Goal: Transaction & Acquisition: Purchase product/service

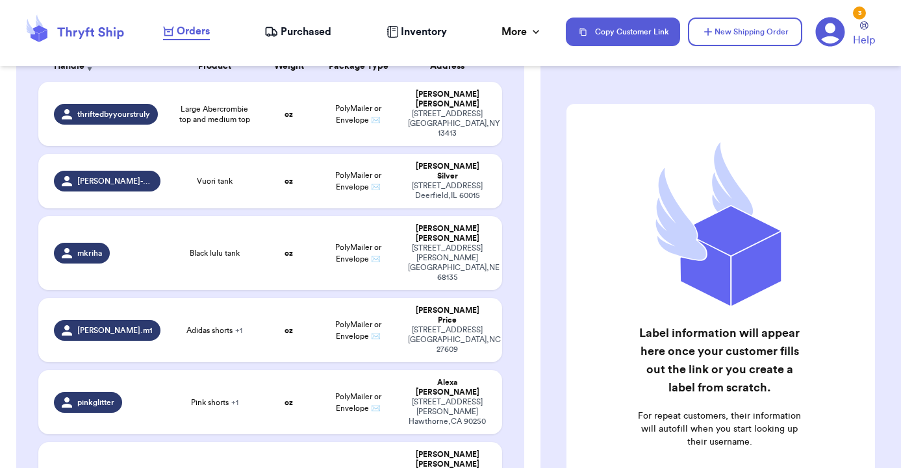
scroll to position [153, 0]
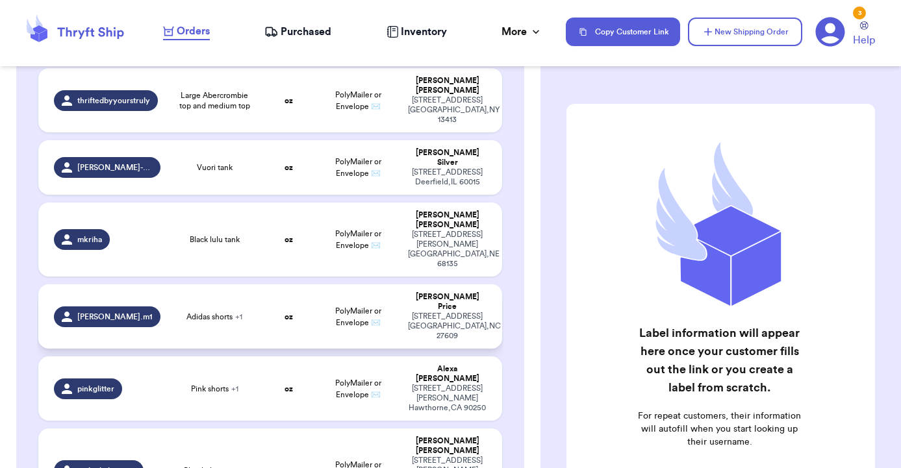
click at [107, 307] on div "[PERSON_NAME].m1" at bounding box center [107, 317] width 107 height 21
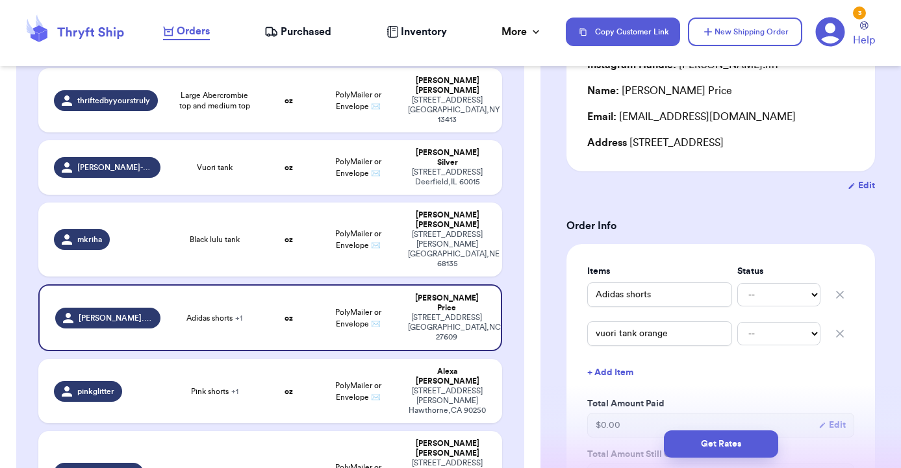
scroll to position [133, 0]
click at [624, 378] on button "+ Add Item" at bounding box center [720, 372] width 277 height 29
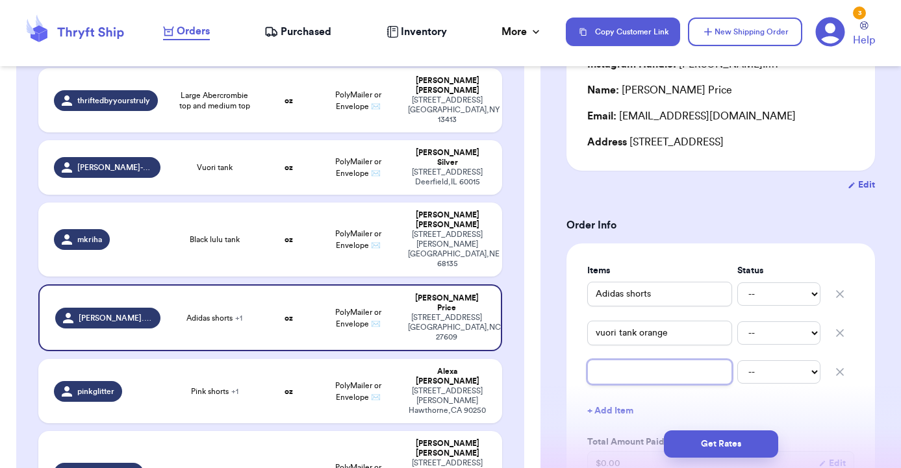
click at [624, 375] on input "text" at bounding box center [659, 372] width 145 height 25
type input "o"
type input "ol"
type input "old"
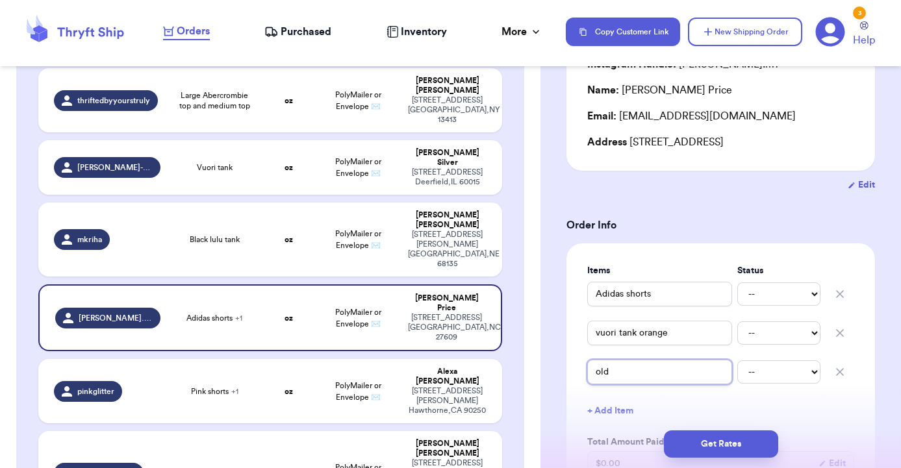
type input "old n"
type input "old na"
type input "old nav"
type input "old navy"
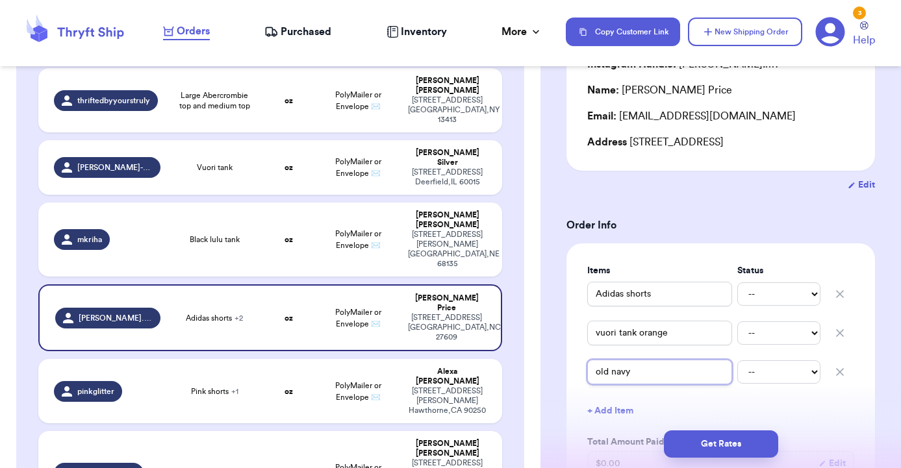
type input "old navy m"
type input "old navy ma"
type input "old navy maz"
type input "old navy ma"
type input "old navy max"
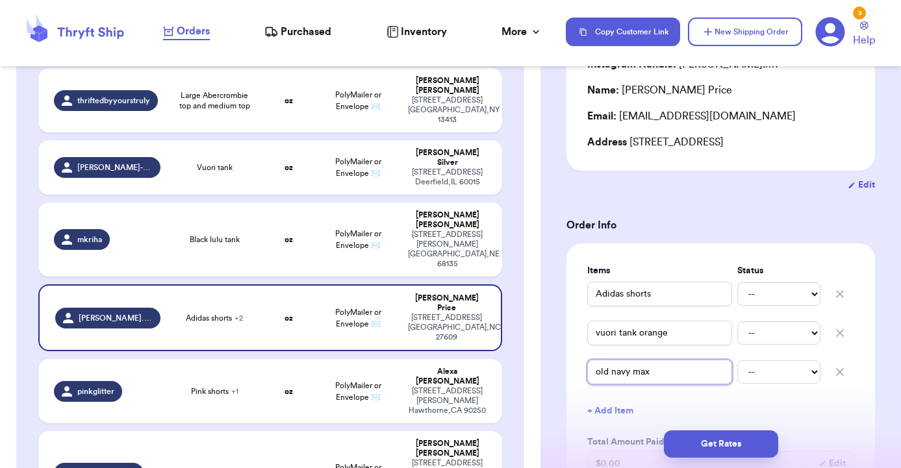
type input "old navy maxi"
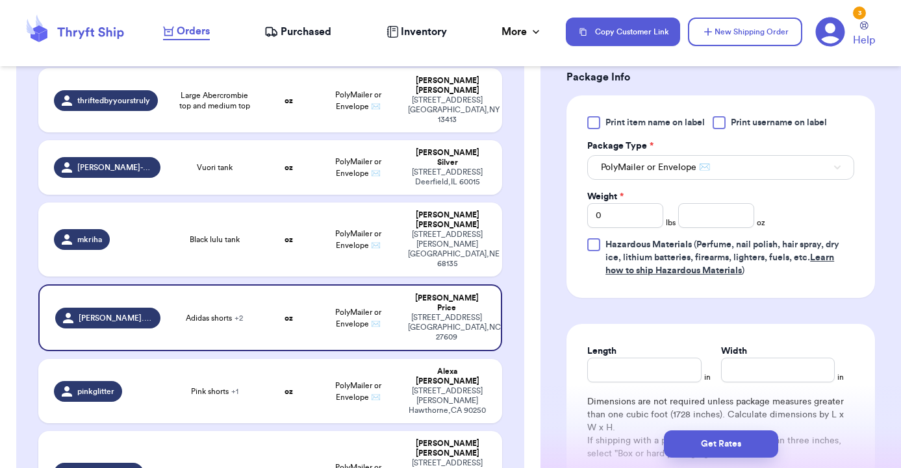
scroll to position [644, 0]
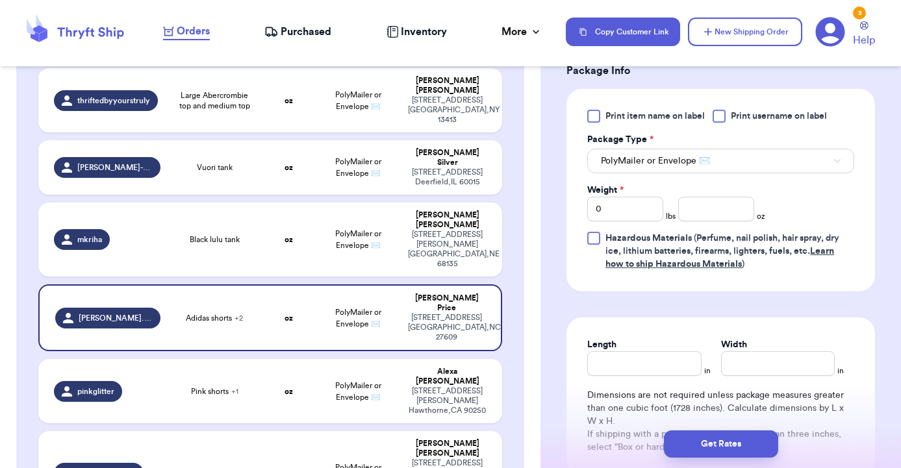
type input "old navy maxi"
click at [631, 366] on input "Length" at bounding box center [644, 363] width 114 height 25
type input "1"
type input "10"
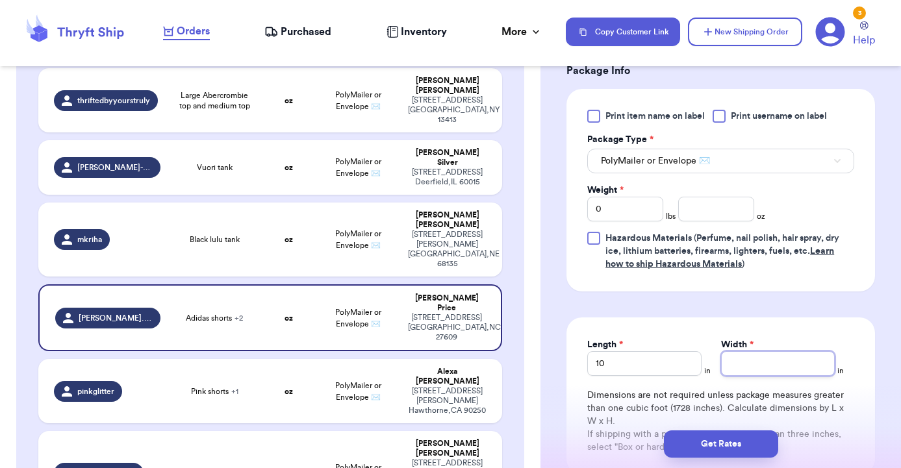
click at [767, 364] on input "Width *" at bounding box center [778, 363] width 114 height 25
type input "1"
type input "10"
click at [713, 212] on input "number" at bounding box center [716, 209] width 76 height 25
click at [654, 212] on input "0" at bounding box center [625, 209] width 76 height 25
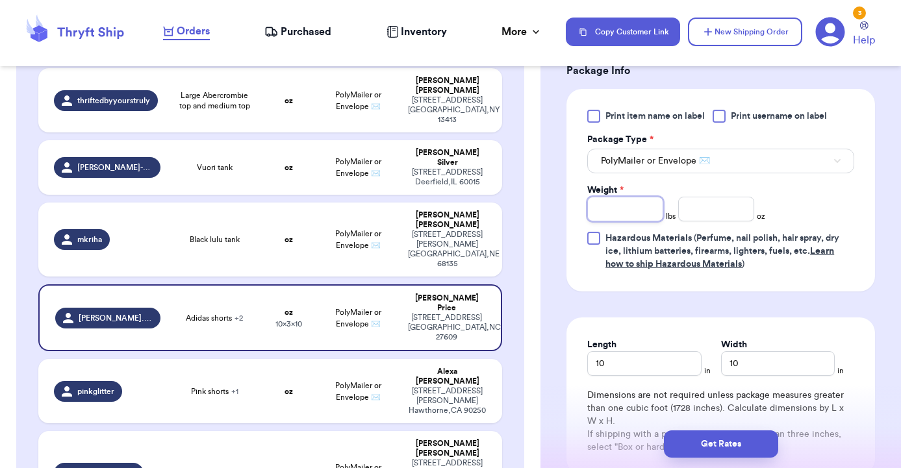
type input "1"
click at [716, 218] on input "number" at bounding box center [716, 209] width 76 height 25
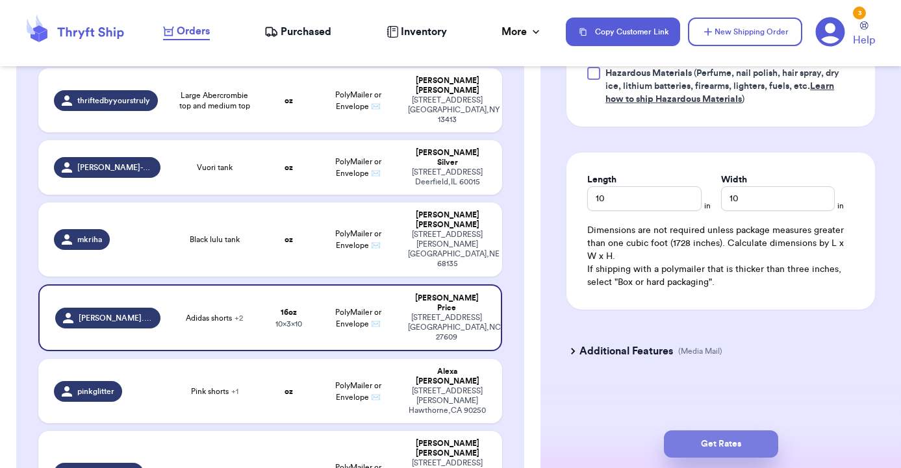
scroll to position [811, 0]
type input "0.7"
click at [718, 440] on button "Get Rates" at bounding box center [721, 444] width 114 height 27
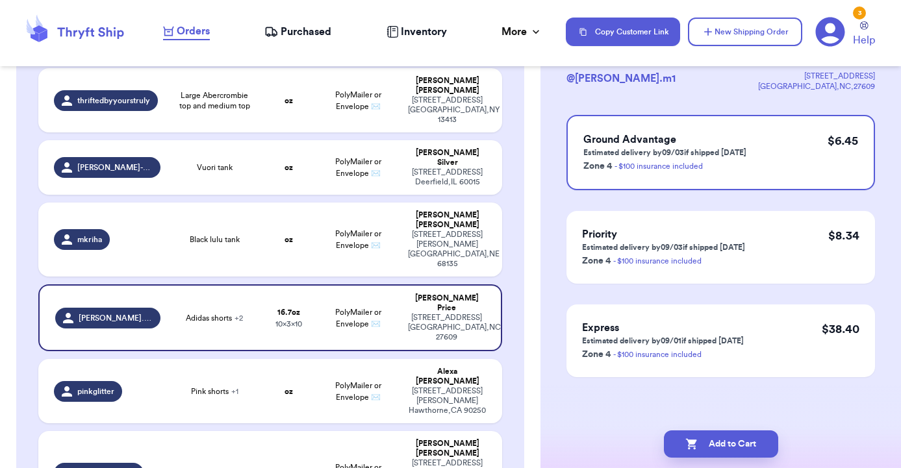
scroll to position [93, 0]
click at [709, 445] on button "Add to Cart" at bounding box center [721, 444] width 114 height 27
checkbox input "true"
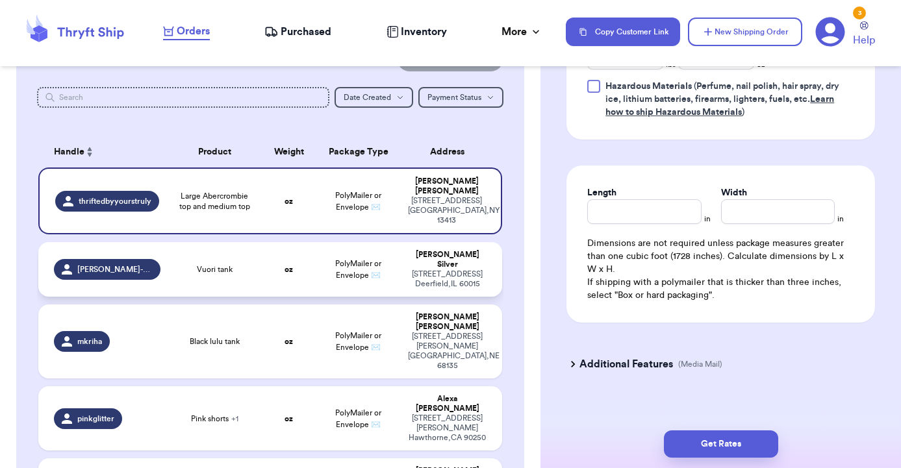
scroll to position [75, 0]
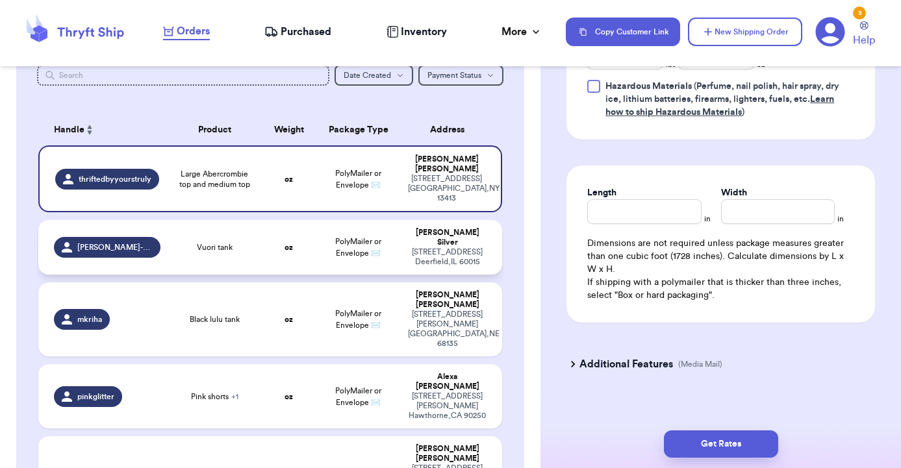
click at [252, 243] on div "Vuori tank" at bounding box center [214, 247] width 77 height 10
type input "Vuori tank"
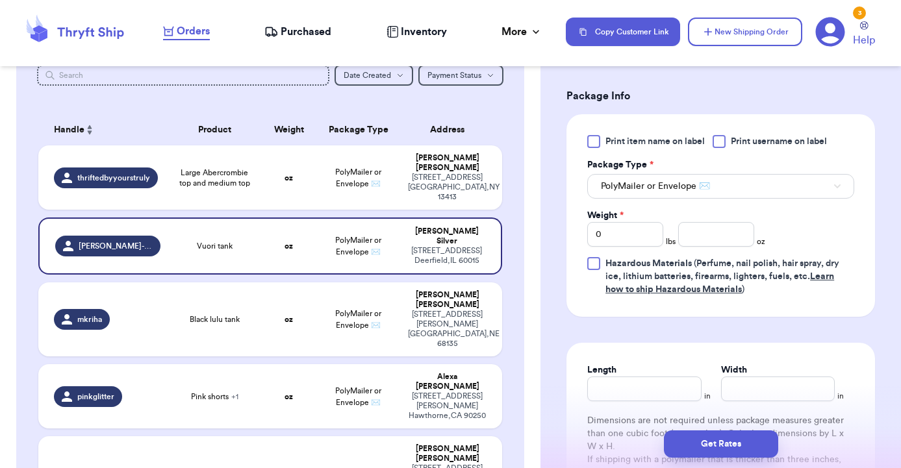
scroll to position [537, 0]
click at [639, 403] on div "Length in Width in Dimensions are not required unless package measures greater …" at bounding box center [720, 420] width 309 height 157
click at [633, 389] on input "Length" at bounding box center [644, 388] width 114 height 25
type input "6"
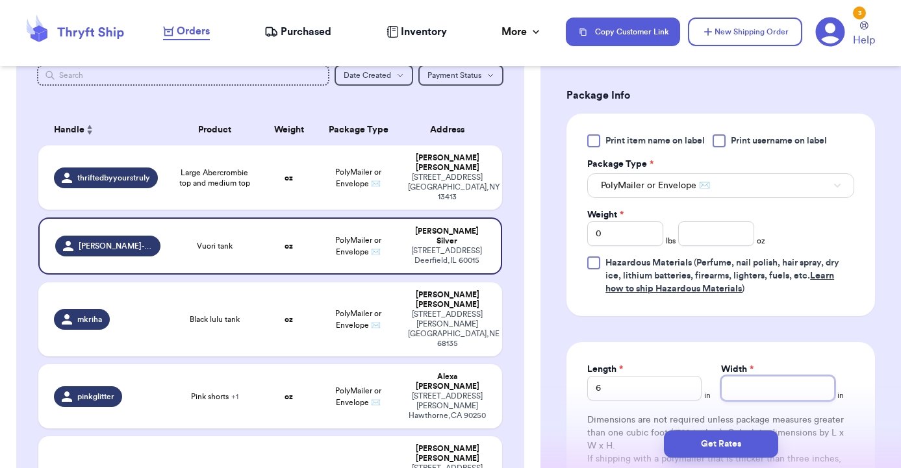
click at [757, 392] on input "Width *" at bounding box center [778, 388] width 114 height 25
type input "6"
click at [709, 243] on input "number" at bounding box center [716, 234] width 76 height 25
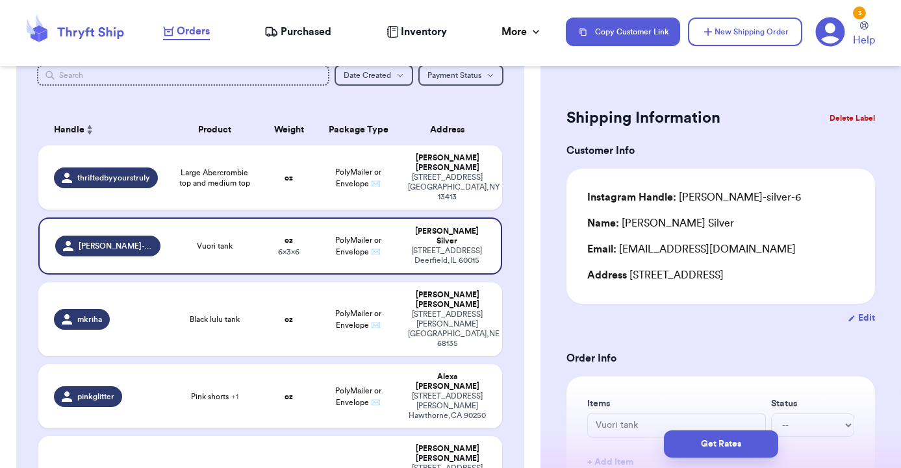
scroll to position [0, 0]
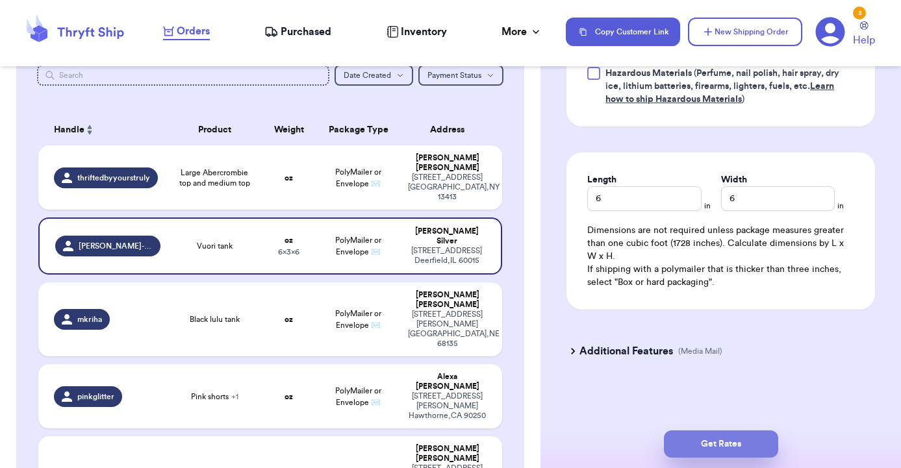
type input "4.2"
click at [714, 440] on button "Get Rates" at bounding box center [721, 444] width 114 height 27
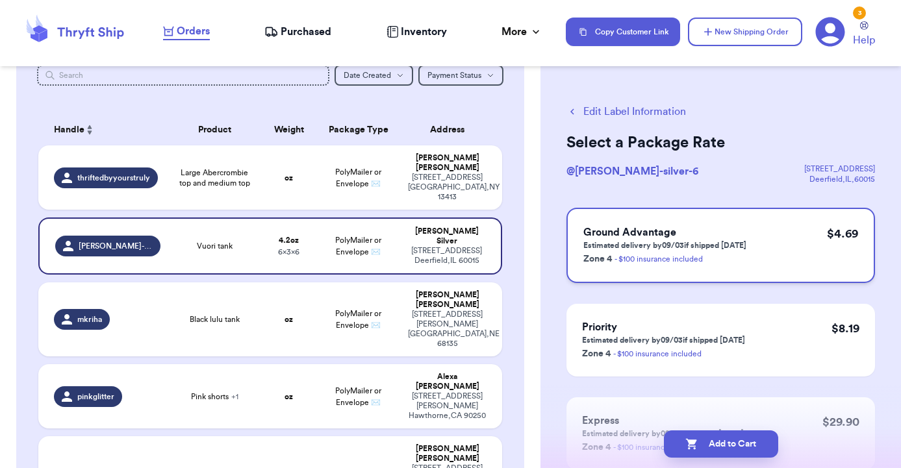
click at [670, 246] on p "Estimated delivery by 09/03 if shipped [DATE]" at bounding box center [664, 245] width 163 height 10
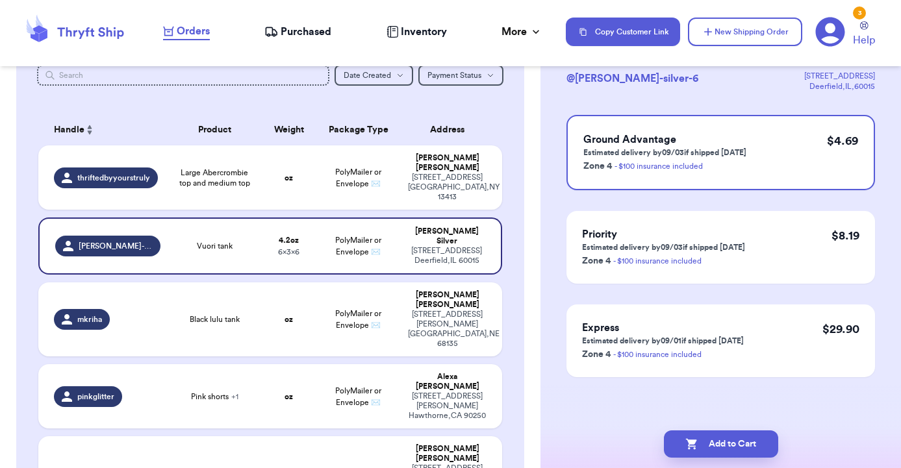
scroll to position [93, 0]
click at [696, 441] on icon "button" at bounding box center [691, 444] width 13 height 13
checkbox input "true"
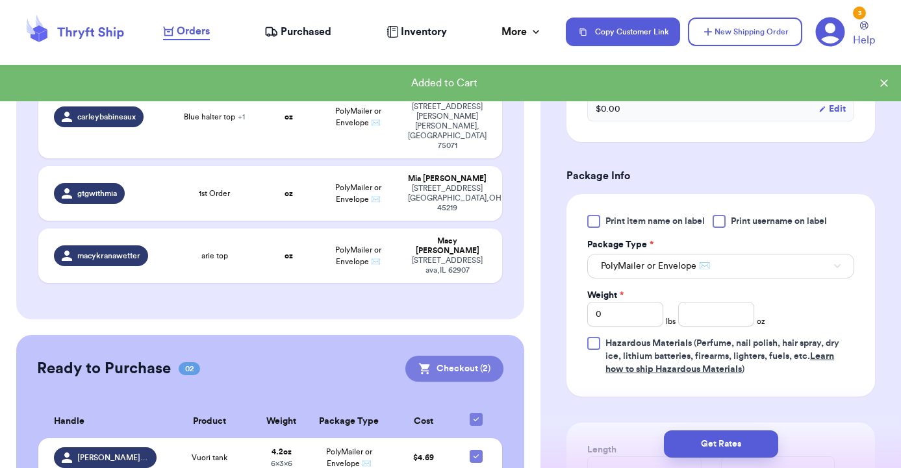
scroll to position [361, 0]
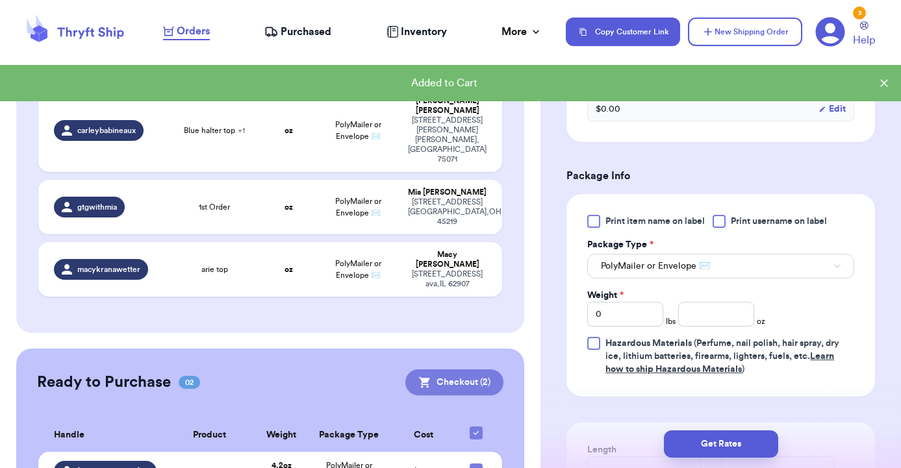
click at [459, 370] on button "Checkout ( 2 )" at bounding box center [454, 383] width 98 height 26
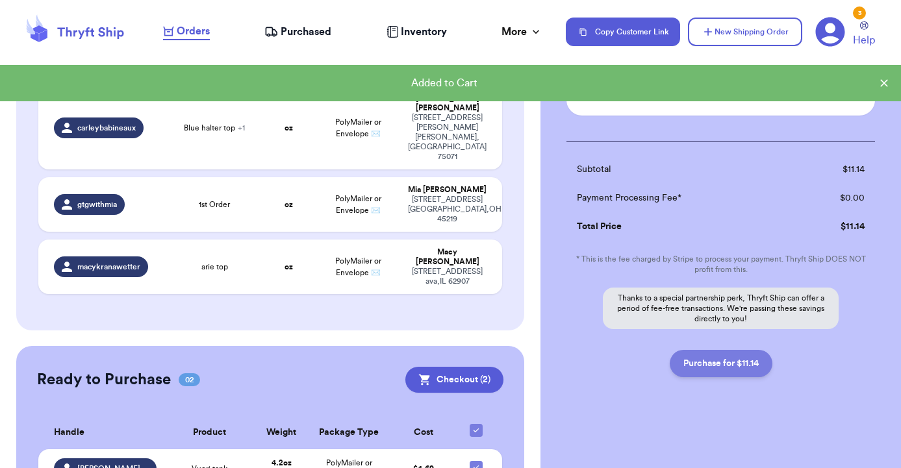
click at [716, 362] on button "Purchase for $11.14" at bounding box center [721, 363] width 103 height 27
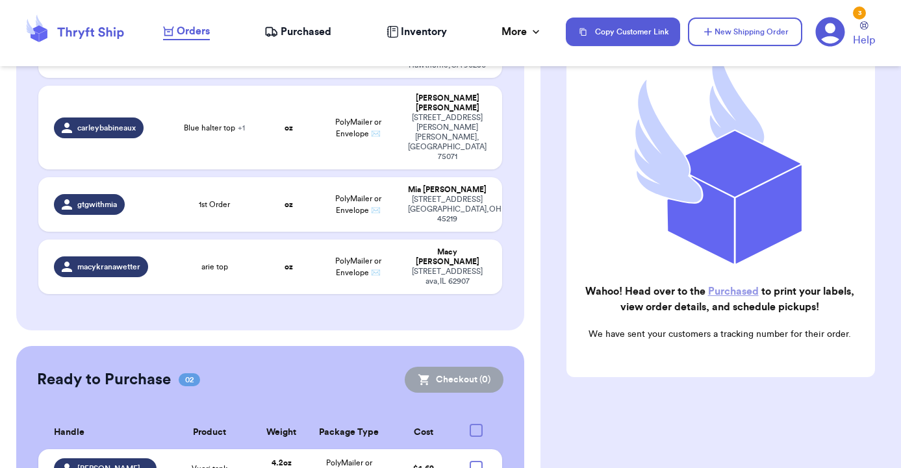
checkbox input "false"
checkbox input "true"
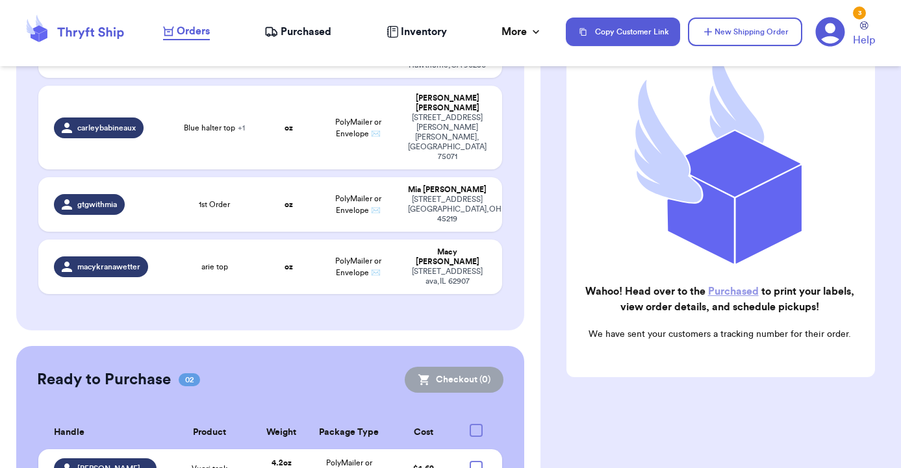
scroll to position [313, 0]
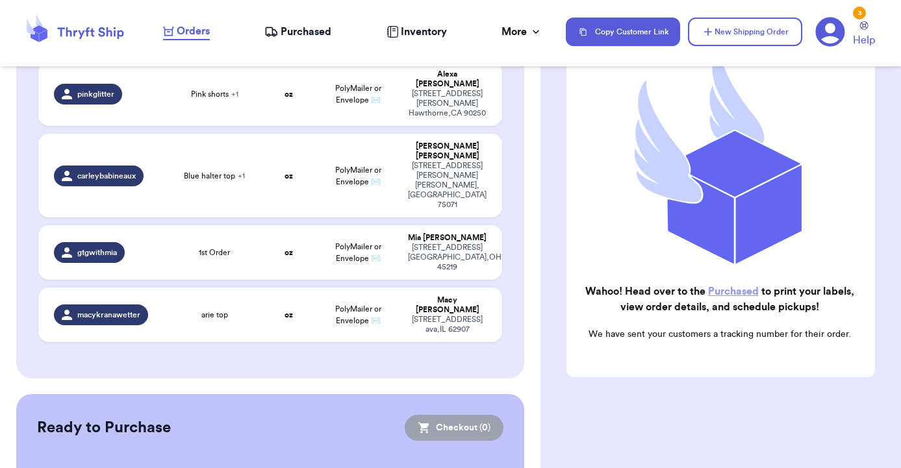
click at [735, 297] on link "Purchased" at bounding box center [733, 291] width 51 height 10
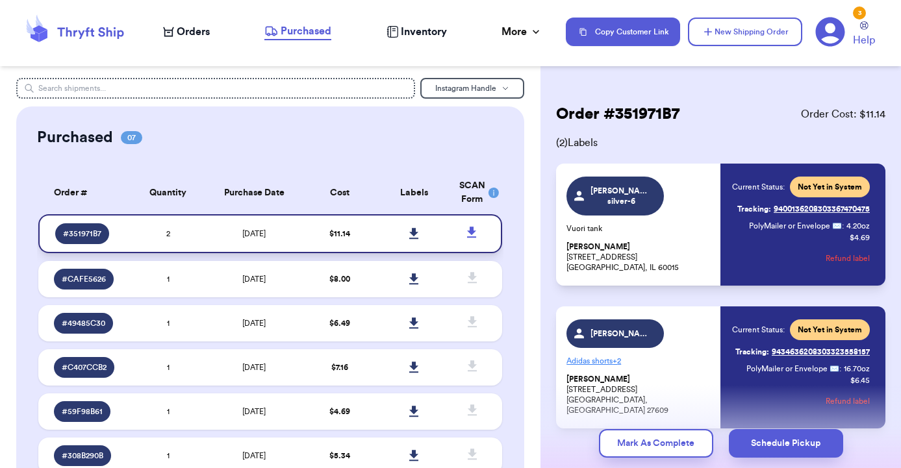
click at [415, 233] on link at bounding box center [414, 234] width 29 height 29
